Goal: Task Accomplishment & Management: Manage account settings

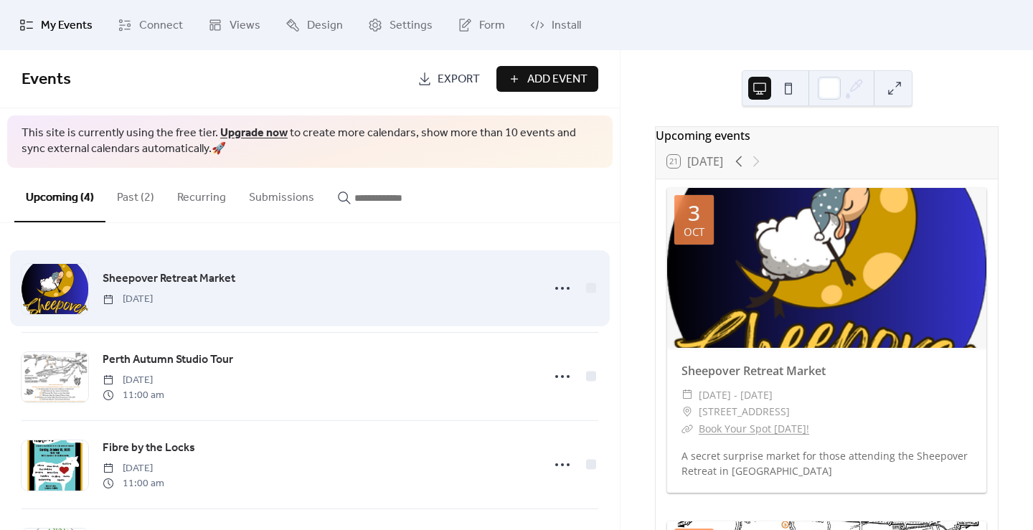
click at [354, 303] on div "Sheepover Retreat Market [DATE]" at bounding box center [318, 288] width 431 height 37
click at [206, 273] on span "Sheepover Retreat Market" at bounding box center [169, 278] width 133 height 17
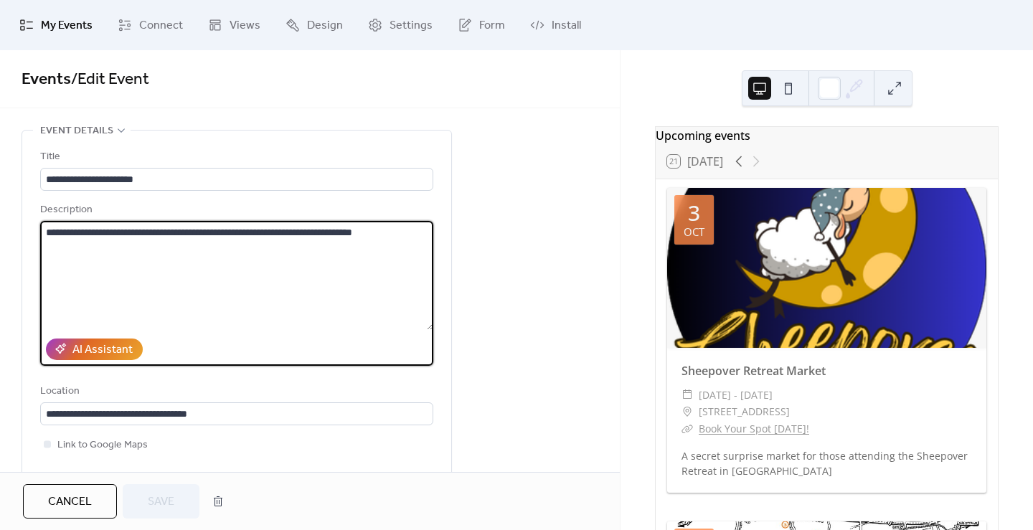
click at [424, 237] on textarea "**********" at bounding box center [236, 275] width 393 height 109
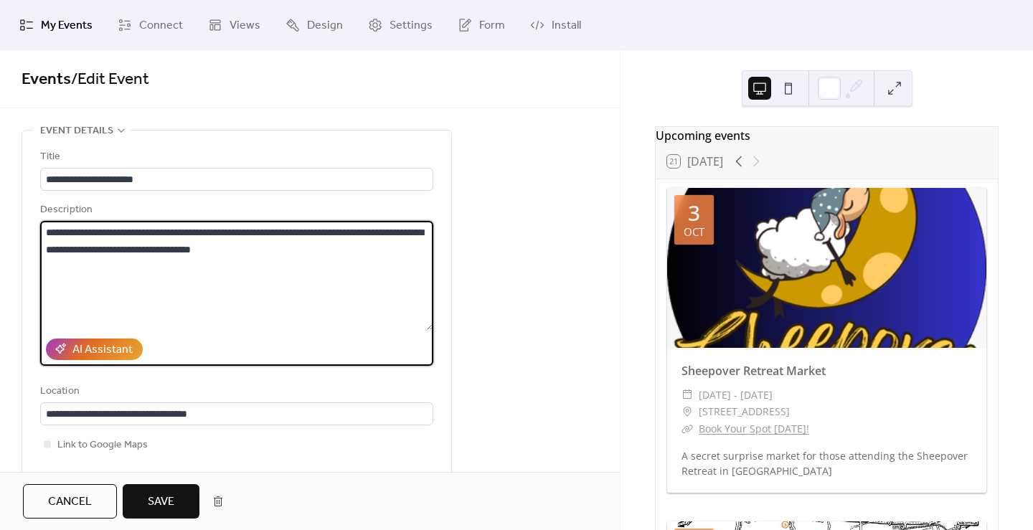
type textarea "**********"
click at [166, 509] on span "Save" at bounding box center [161, 502] width 27 height 17
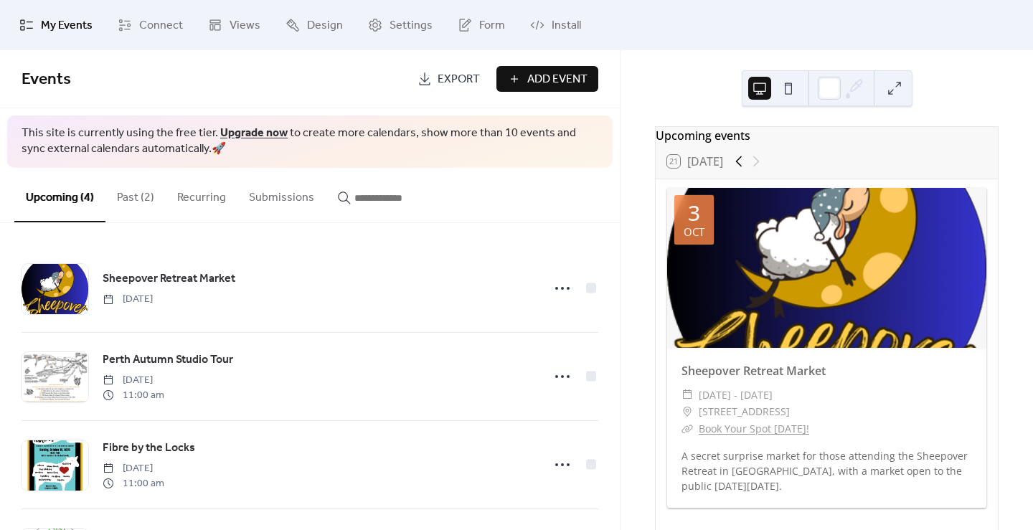
click at [747, 170] on icon at bounding box center [738, 161] width 17 height 17
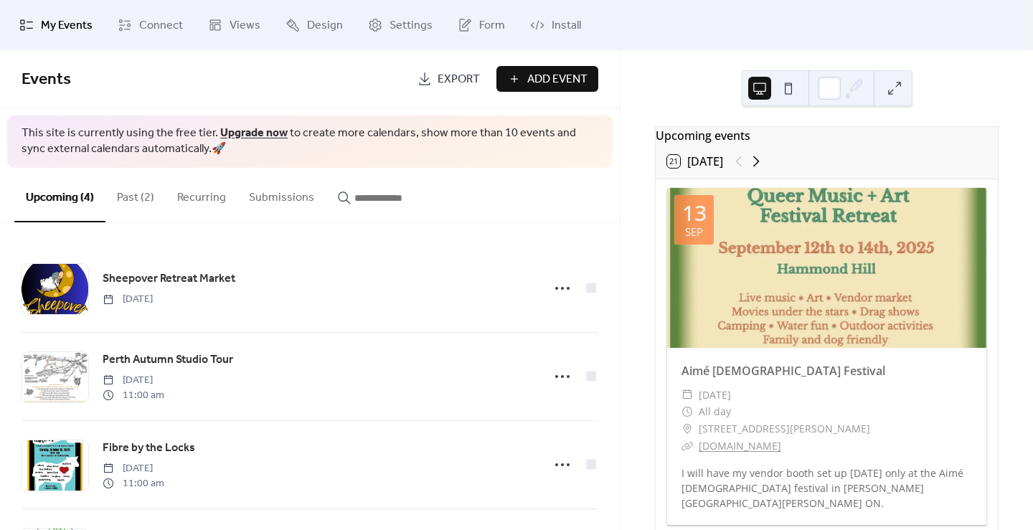
click at [765, 169] on icon at bounding box center [755, 161] width 17 height 17
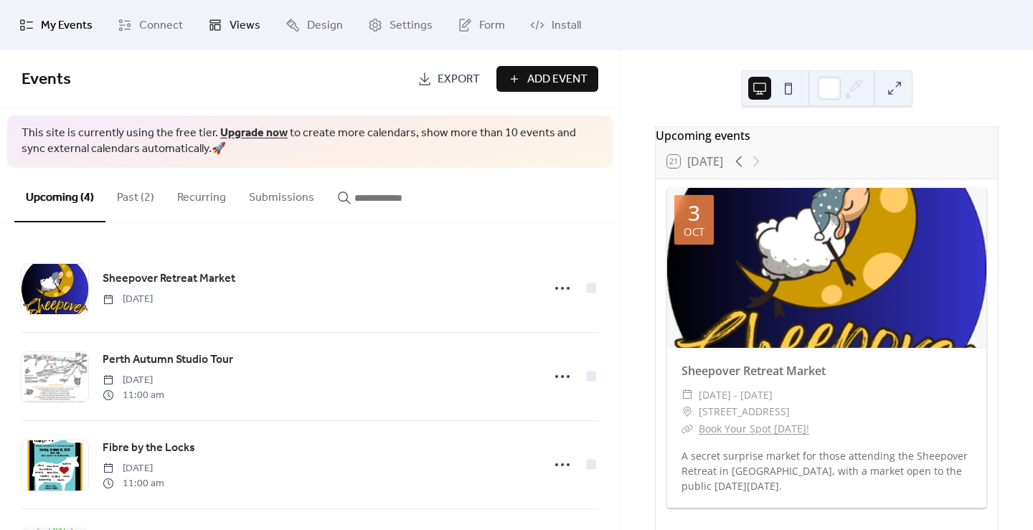
click at [225, 20] on link "Views" at bounding box center [234, 25] width 74 height 39
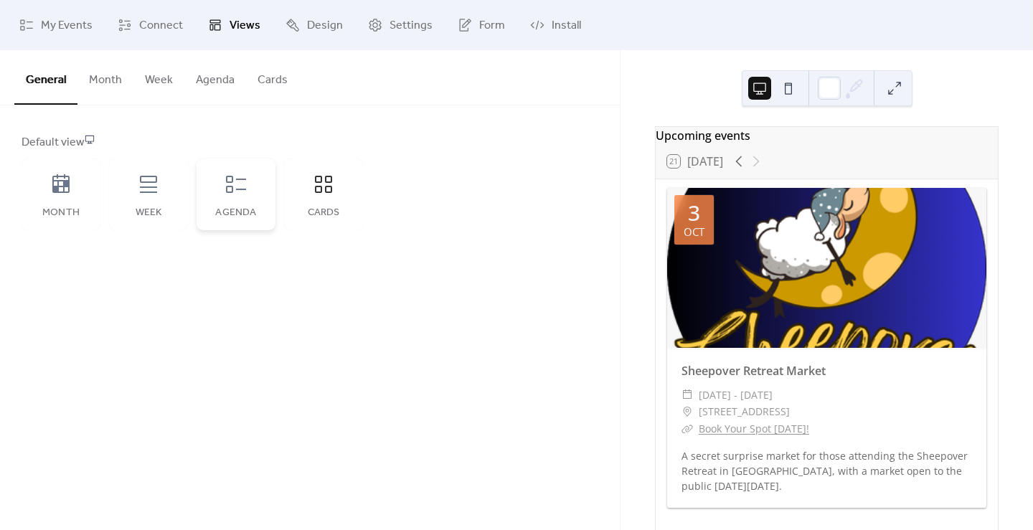
click at [242, 204] on div "Agenda" at bounding box center [236, 195] width 79 height 72
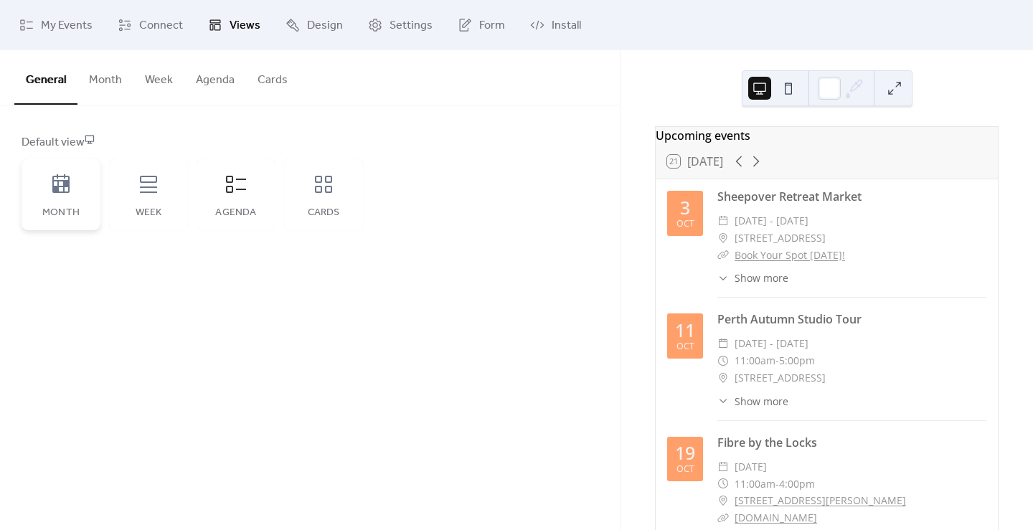
click at [52, 189] on icon at bounding box center [60, 183] width 17 height 19
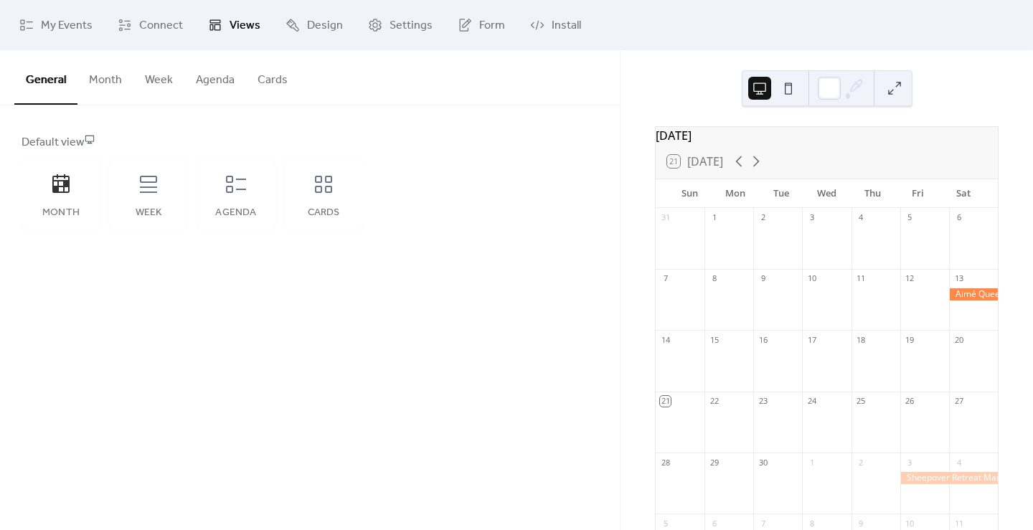
click at [199, 91] on button "Agenda" at bounding box center [215, 76] width 62 height 53
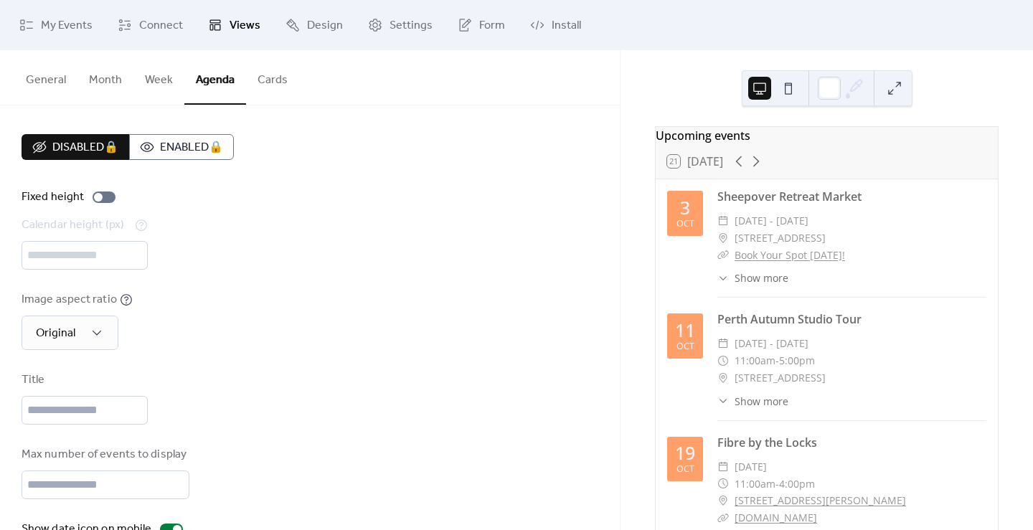
click at [274, 85] on button "Cards" at bounding box center [272, 76] width 53 height 53
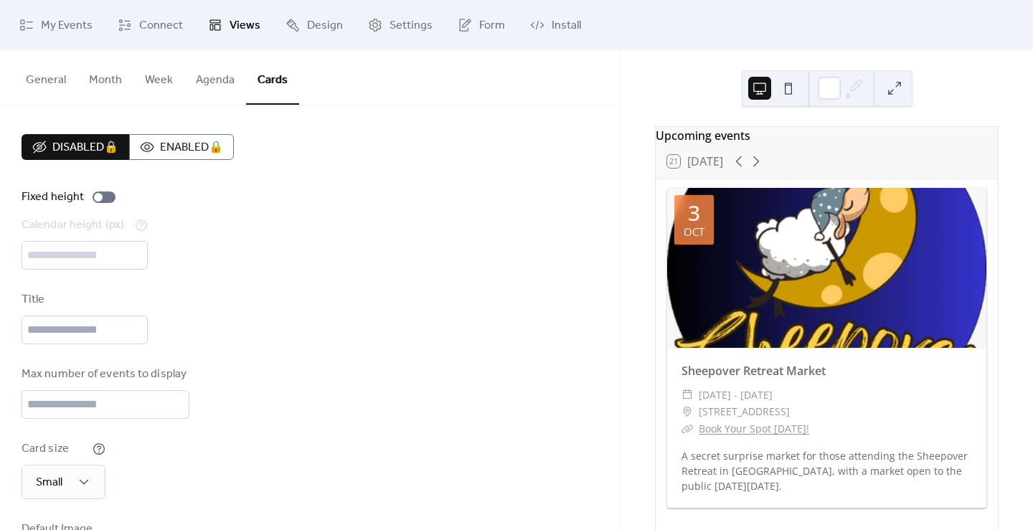
click at [109, 80] on button "Month" at bounding box center [105, 76] width 56 height 53
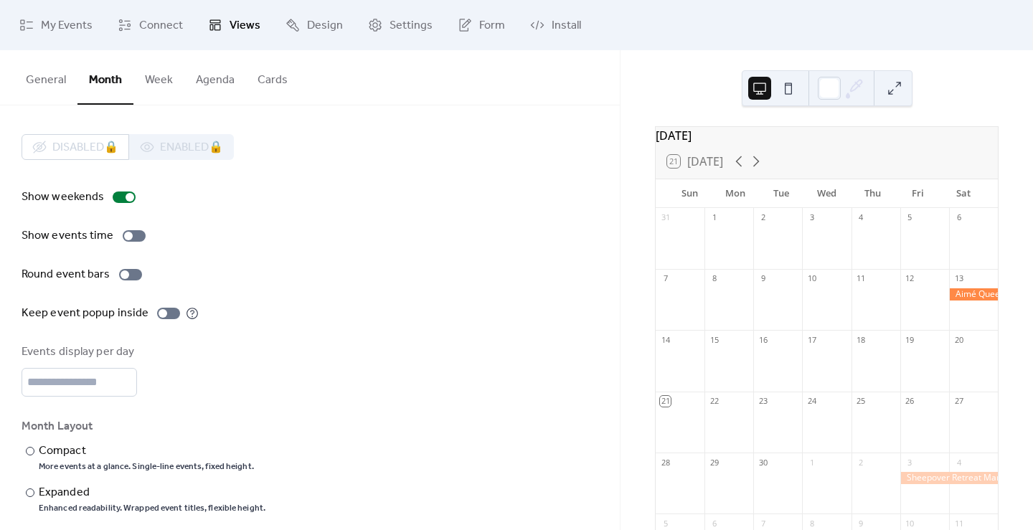
click at [43, 80] on button "General" at bounding box center [45, 76] width 63 height 53
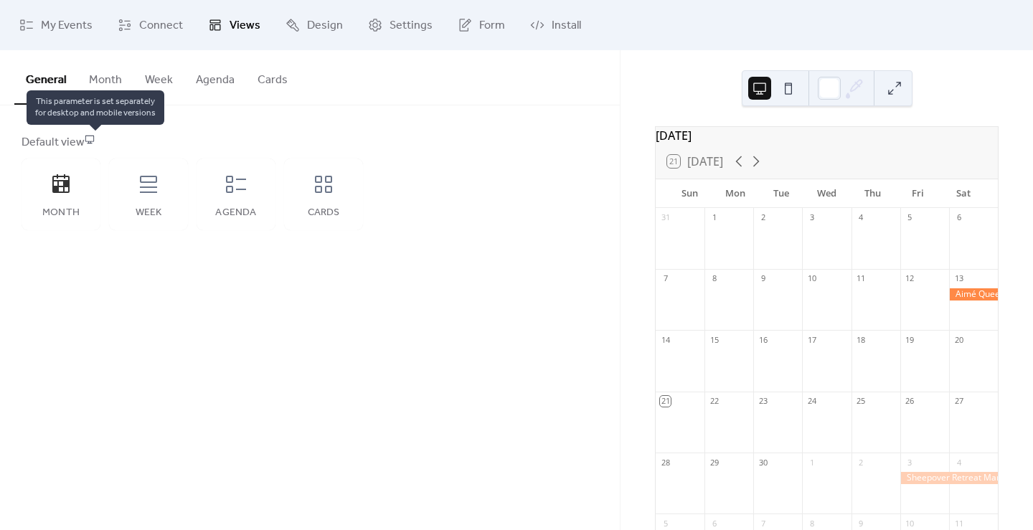
click at [95, 139] on icon at bounding box center [90, 139] width 10 height 10
click at [94, 86] on button "Month" at bounding box center [105, 76] width 56 height 53
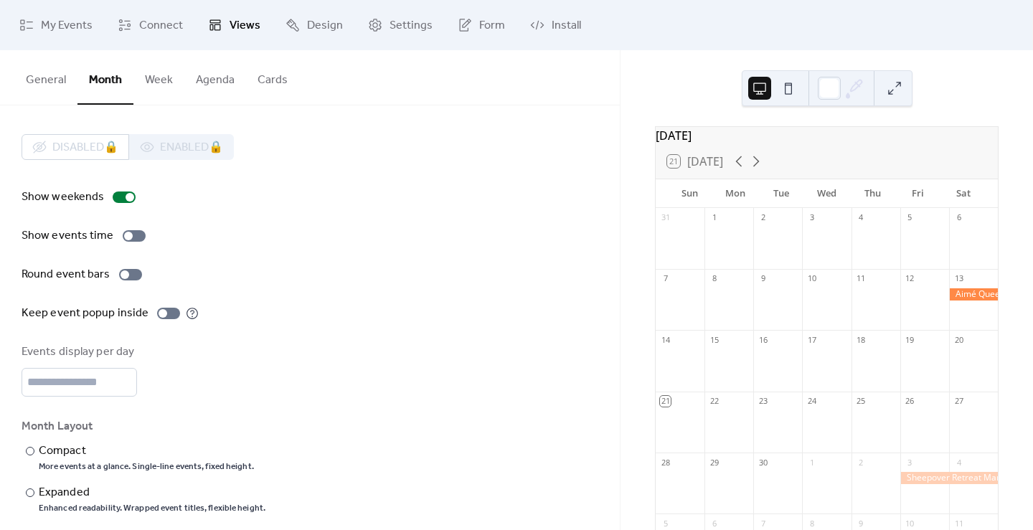
click at [158, 82] on button "Week" at bounding box center [158, 76] width 51 height 53
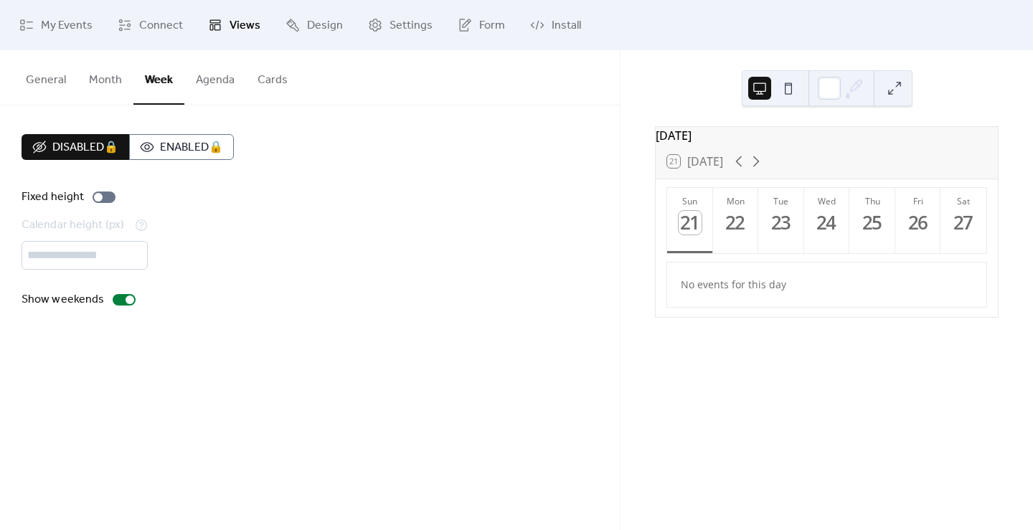
click at [211, 80] on button "Agenda" at bounding box center [215, 76] width 62 height 53
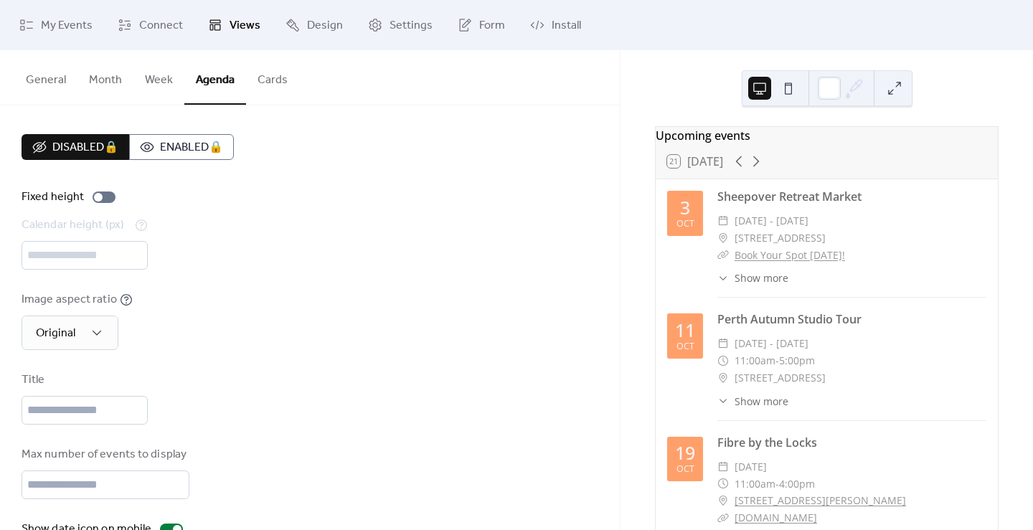
click at [257, 81] on button "Cards" at bounding box center [272, 76] width 53 height 53
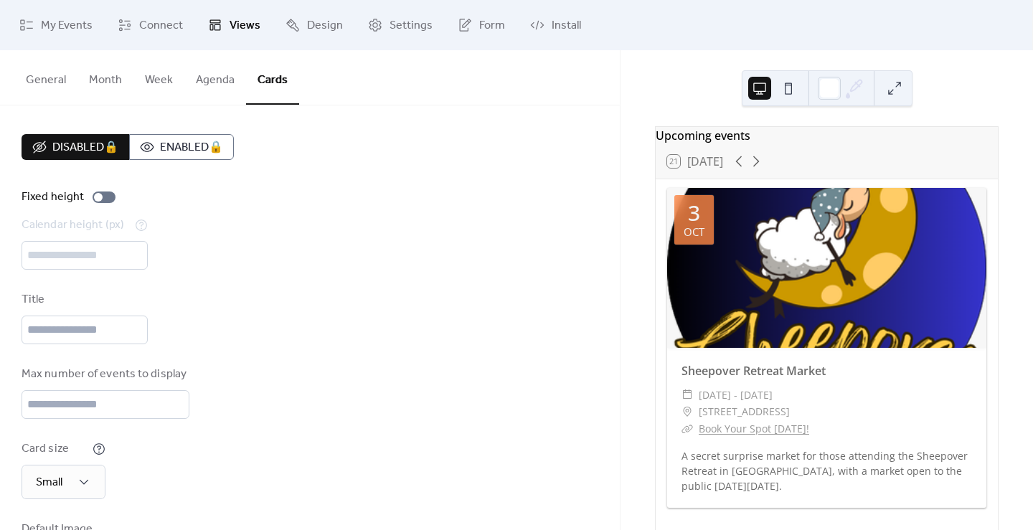
click at [55, 82] on button "General" at bounding box center [45, 76] width 63 height 53
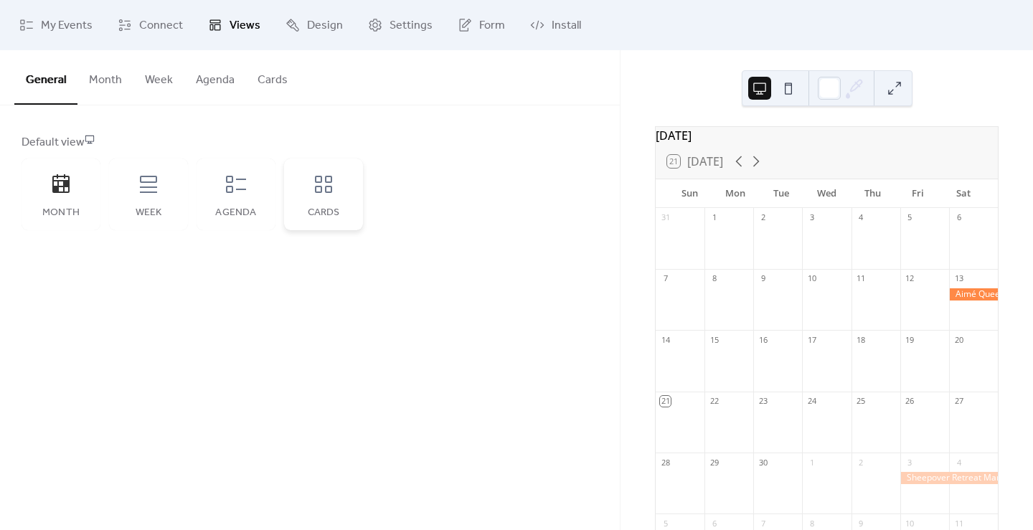
click at [316, 194] on icon at bounding box center [323, 184] width 23 height 23
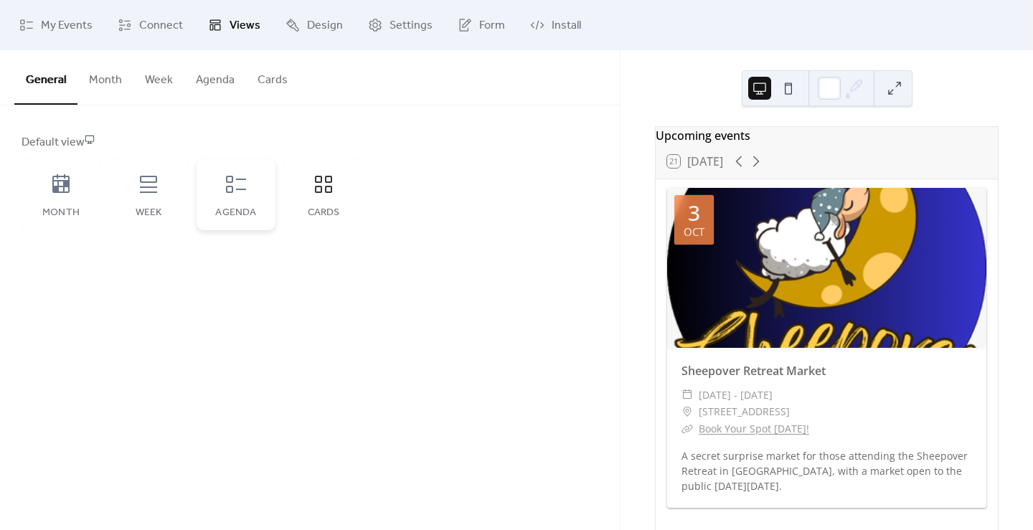
click at [234, 189] on icon at bounding box center [236, 184] width 23 height 23
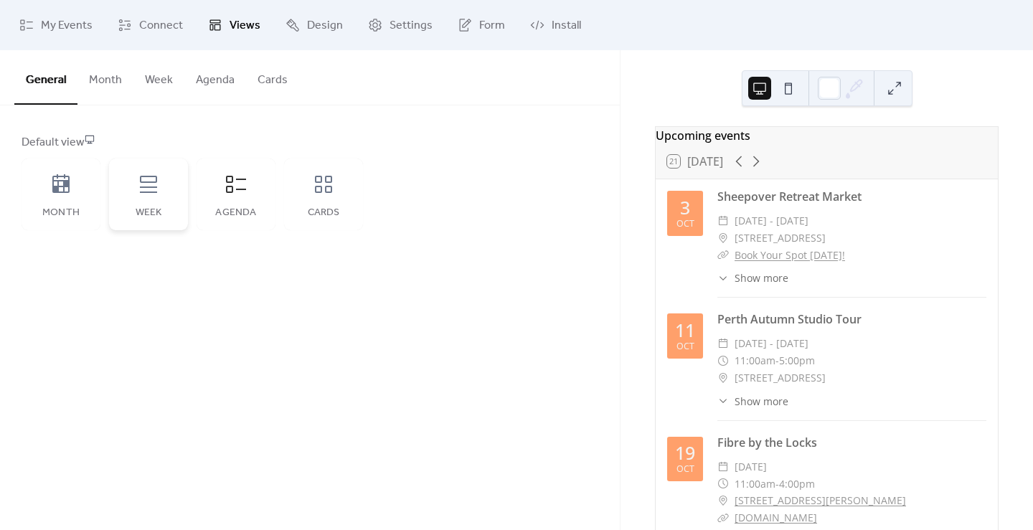
click at [161, 189] on div "Week" at bounding box center [148, 195] width 79 height 72
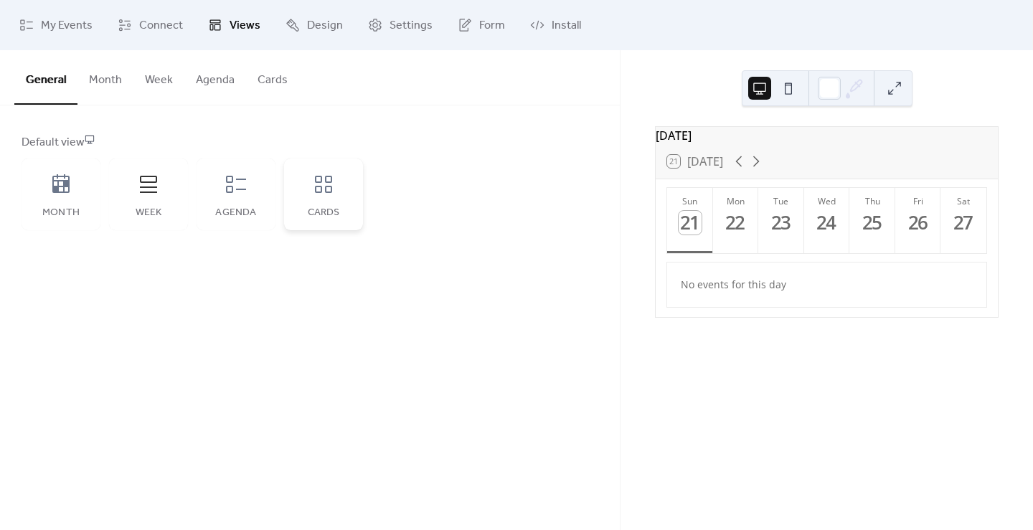
click at [304, 191] on div "Cards" at bounding box center [323, 195] width 79 height 72
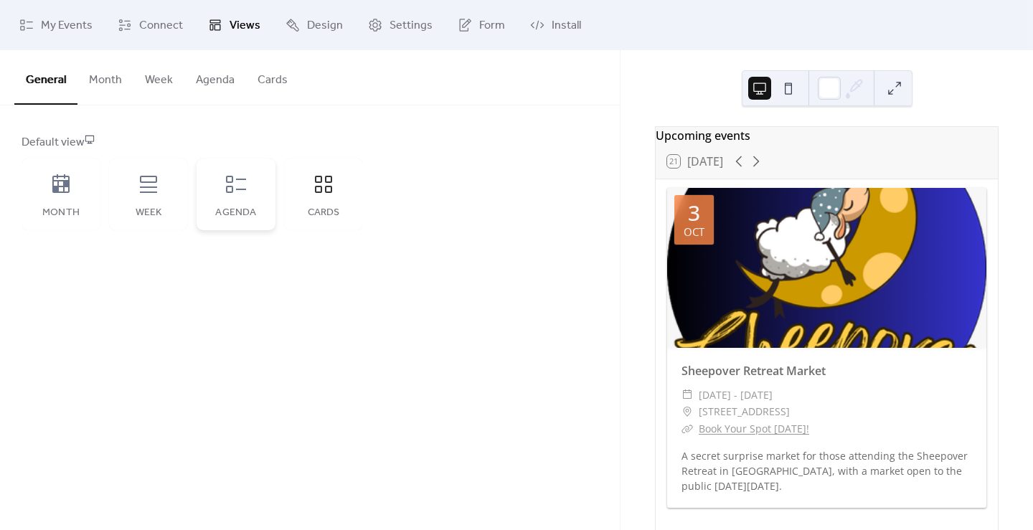
click at [227, 179] on icon at bounding box center [236, 184] width 20 height 17
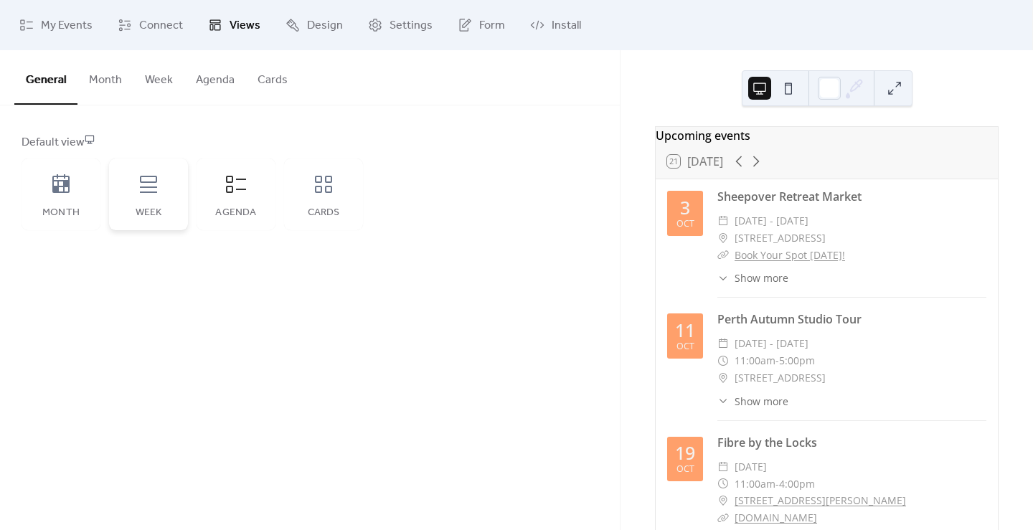
click at [141, 190] on icon at bounding box center [148, 184] width 23 height 23
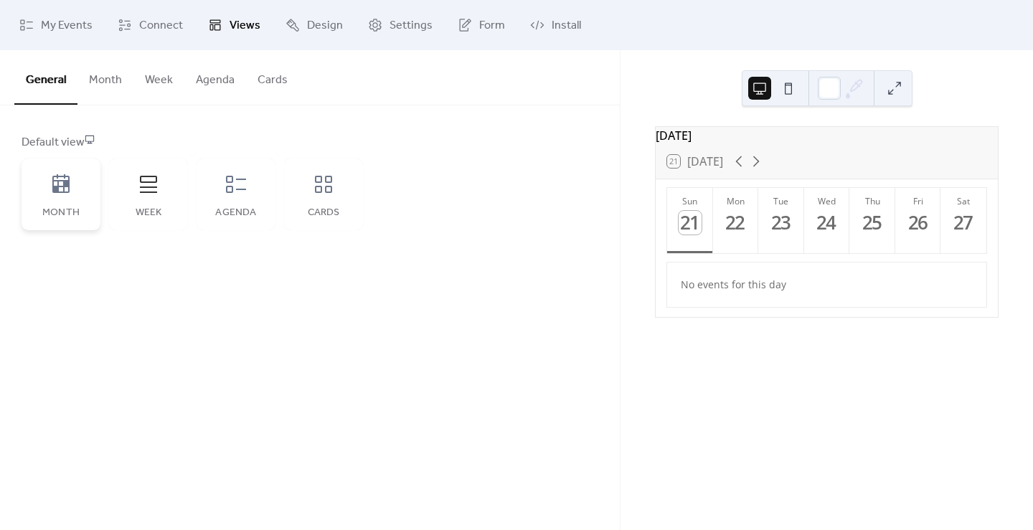
click at [75, 198] on div "Month" at bounding box center [61, 195] width 79 height 72
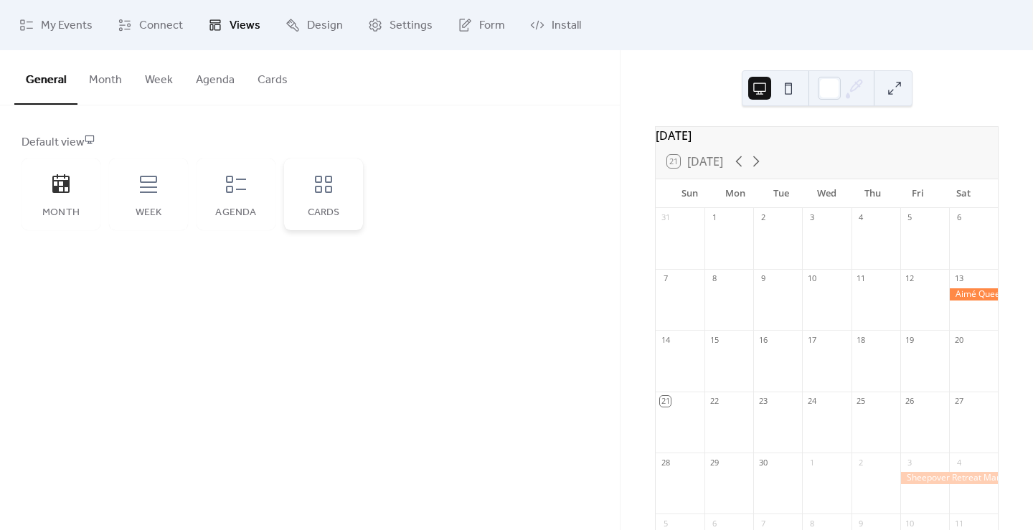
click at [322, 203] on div "Cards" at bounding box center [323, 195] width 79 height 72
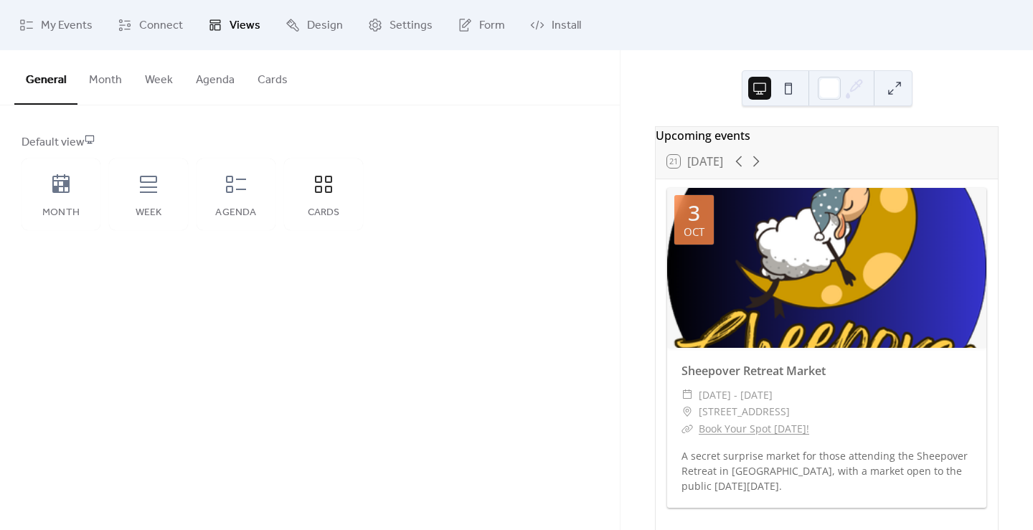
click at [619, 181] on div "Default view Month Week Agenda Cards" at bounding box center [310, 182] width 620 height 154
click at [308, 14] on link "Design" at bounding box center [314, 25] width 79 height 39
